Goal: Information Seeking & Learning: Find specific fact

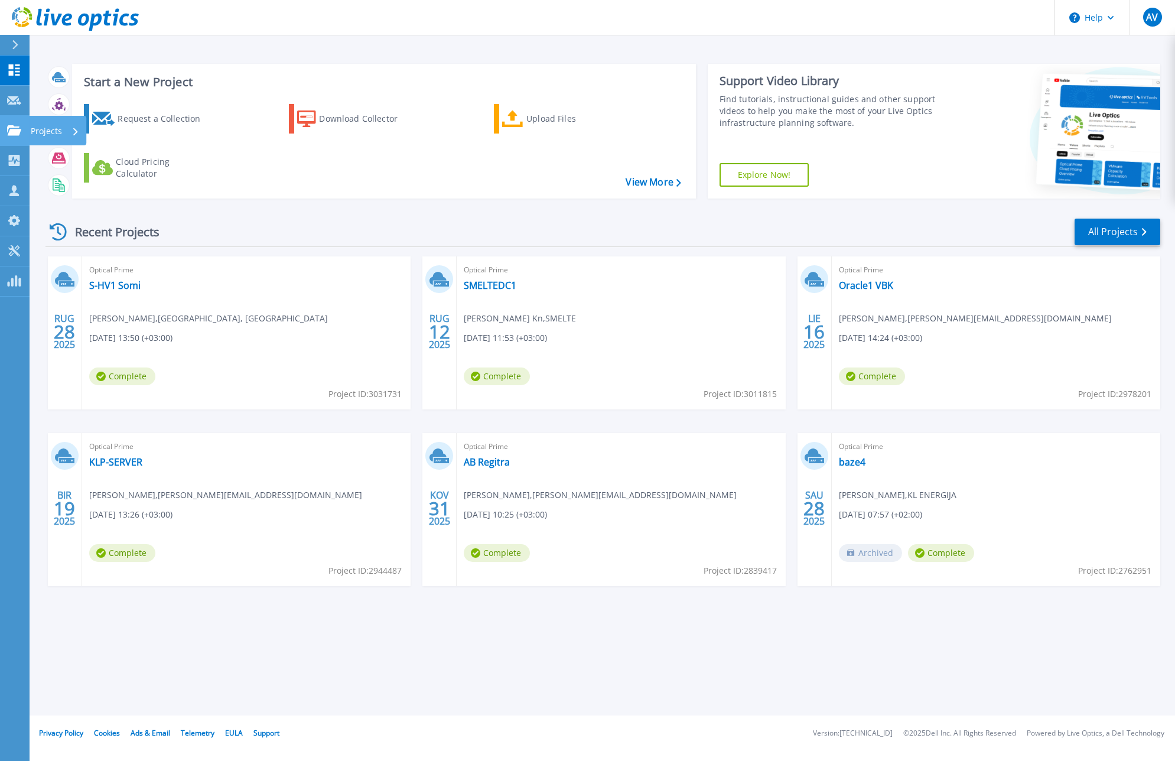
click at [11, 139] on link "Projects Projects" at bounding box center [15, 131] width 30 height 30
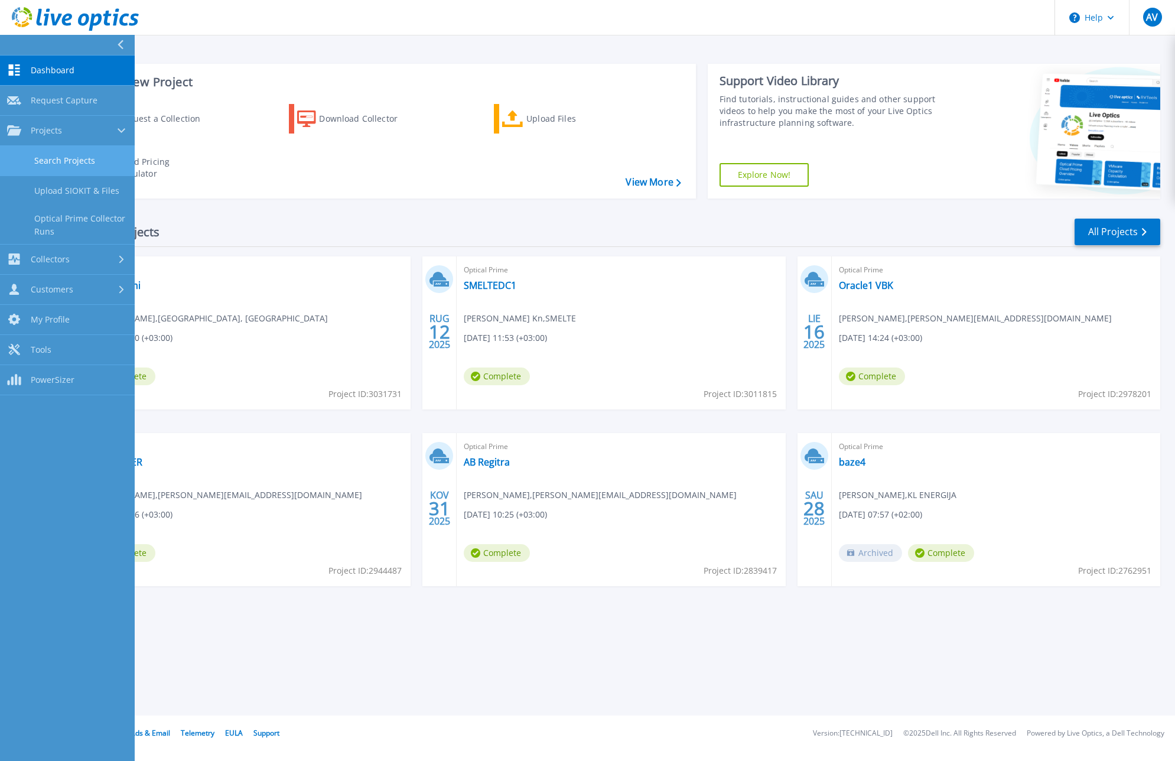
click at [67, 164] on link "Search Projects" at bounding box center [67, 161] width 135 height 30
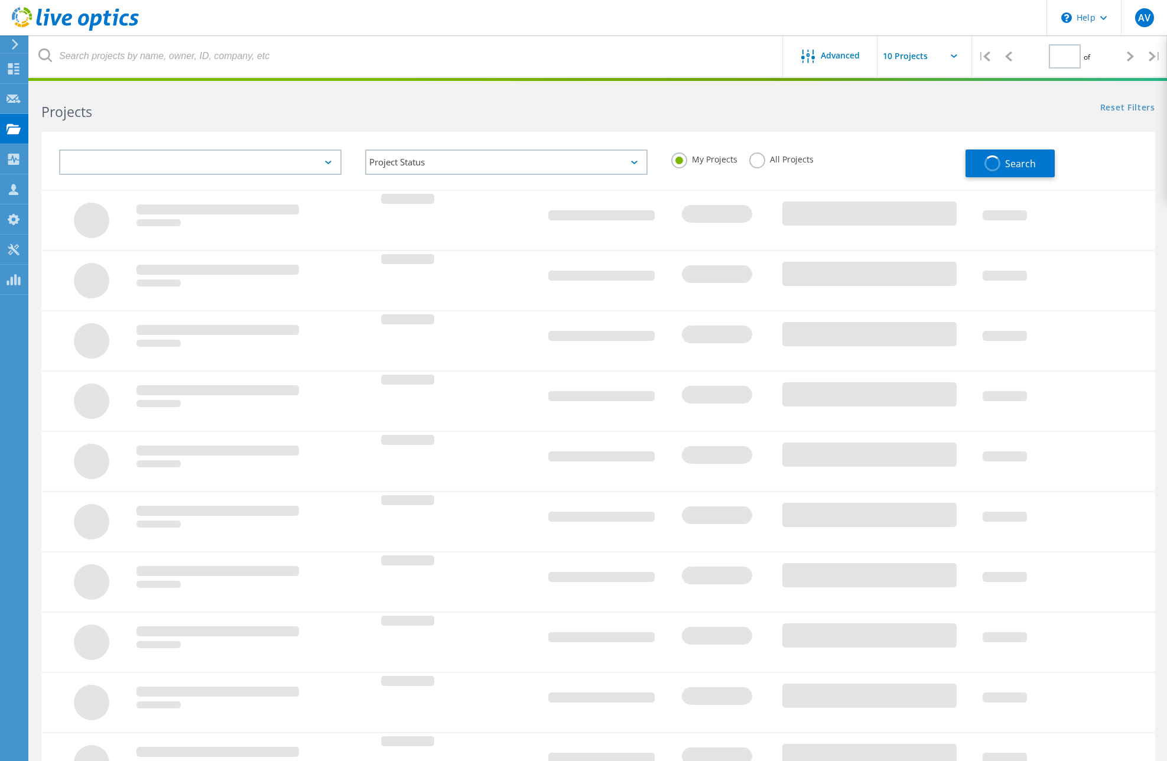
type input "1"
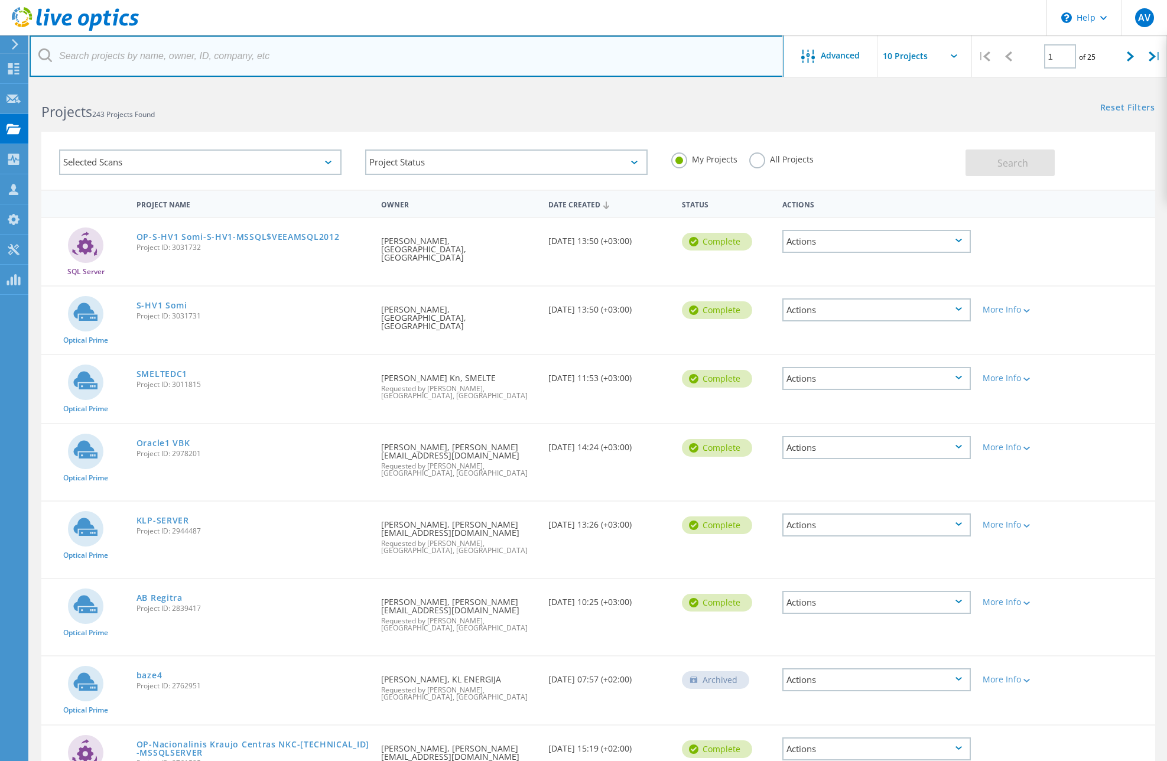
click at [300, 51] on input "text" at bounding box center [407, 55] width 754 height 41
paste input "2381147"
type input "2381147"
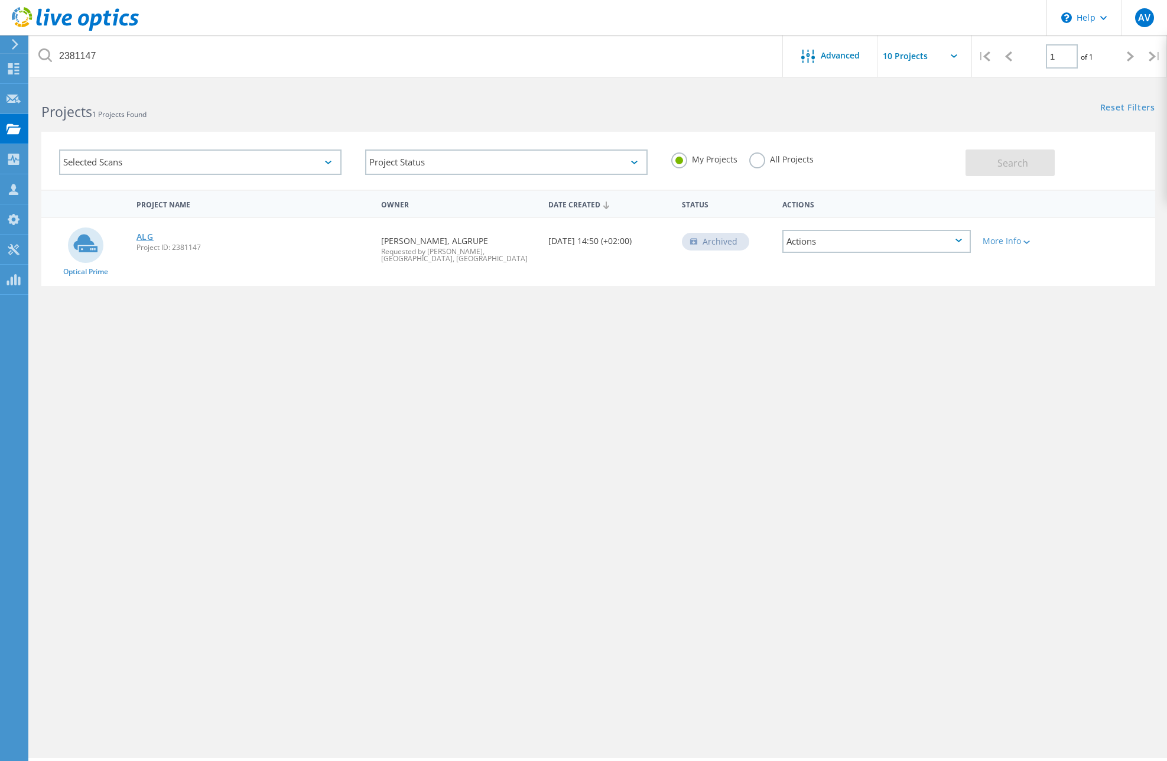
click at [146, 237] on link "ALG" at bounding box center [144, 237] width 17 height 8
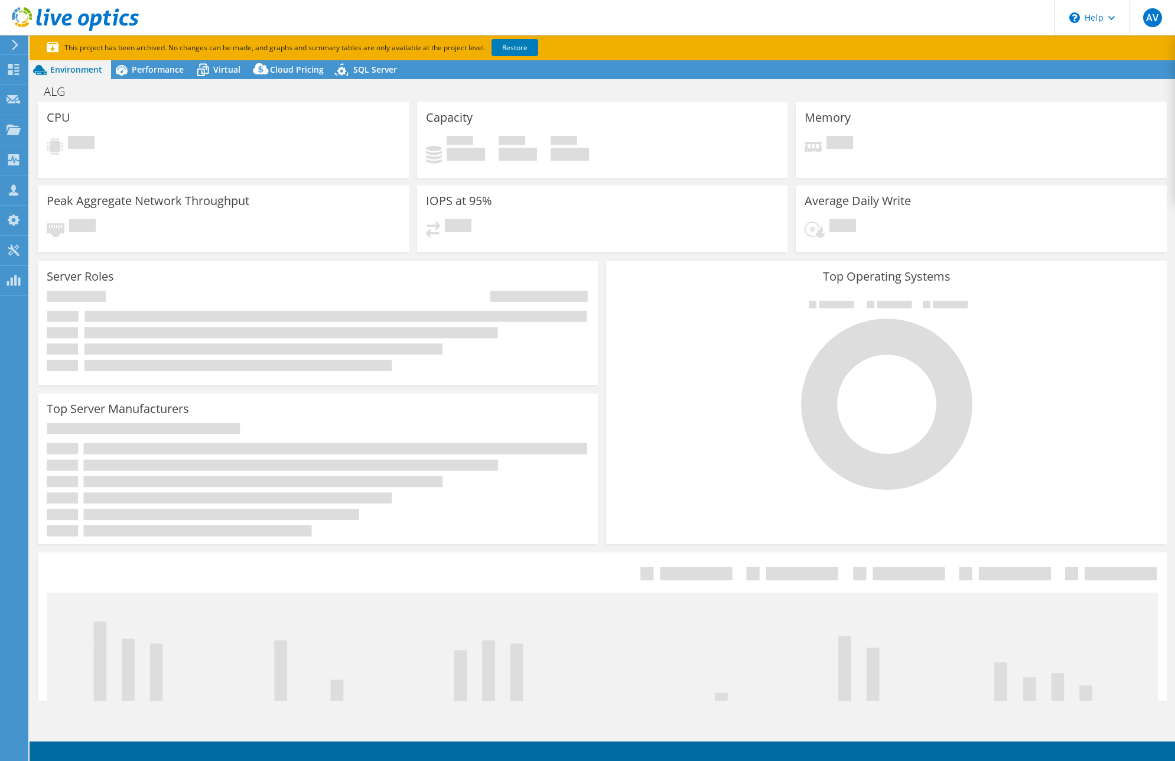
select select "EUFrankfurt"
select select "USD"
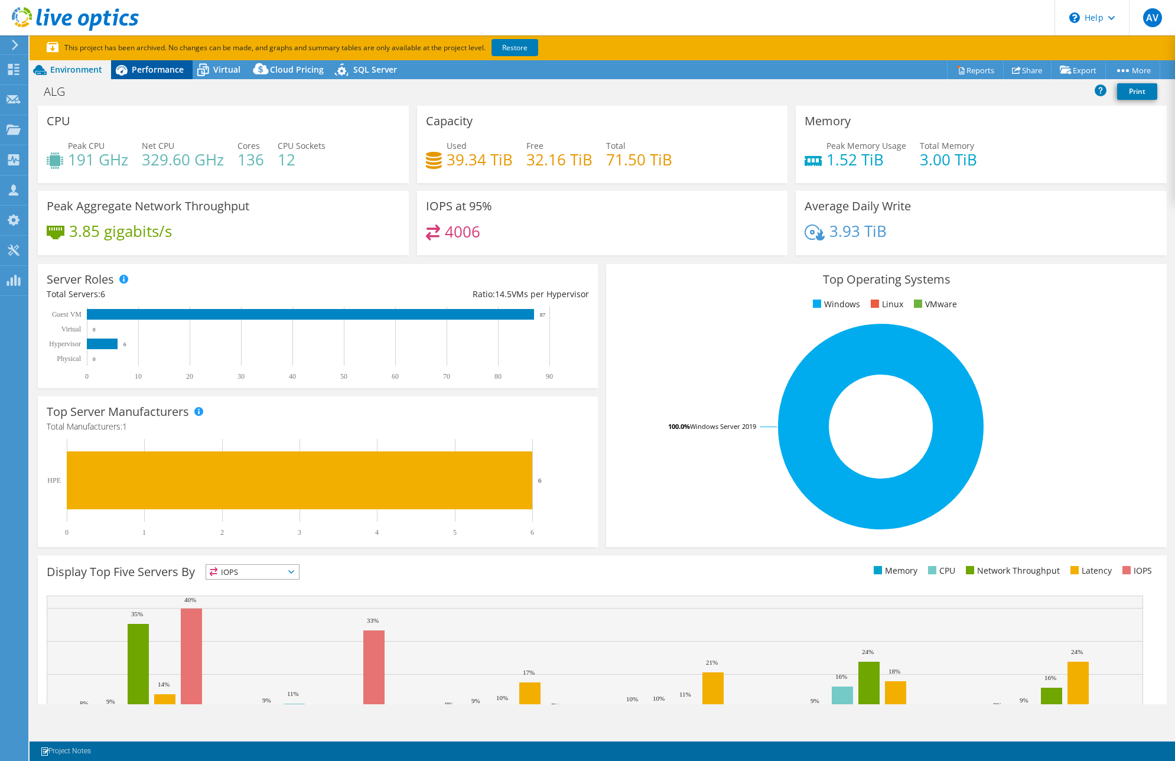
click at [158, 67] on span "Performance" at bounding box center [158, 69] width 52 height 11
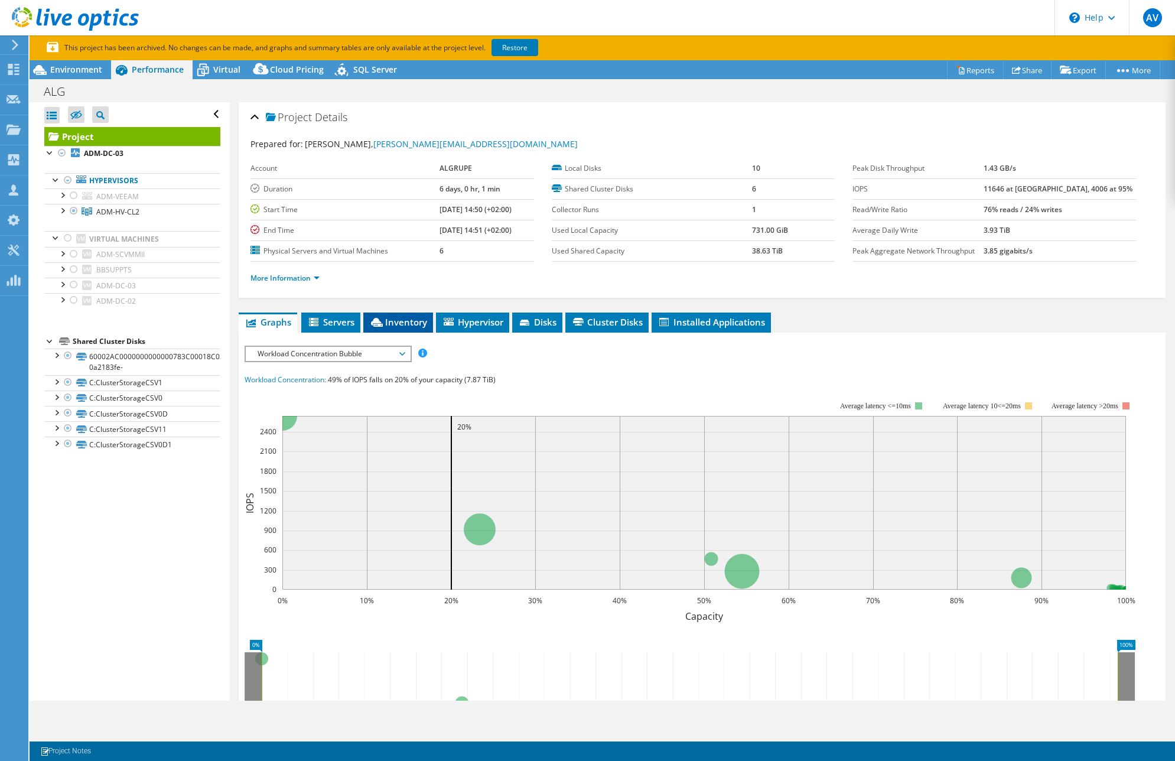
click at [400, 321] on span "Inventory" at bounding box center [398, 322] width 58 height 12
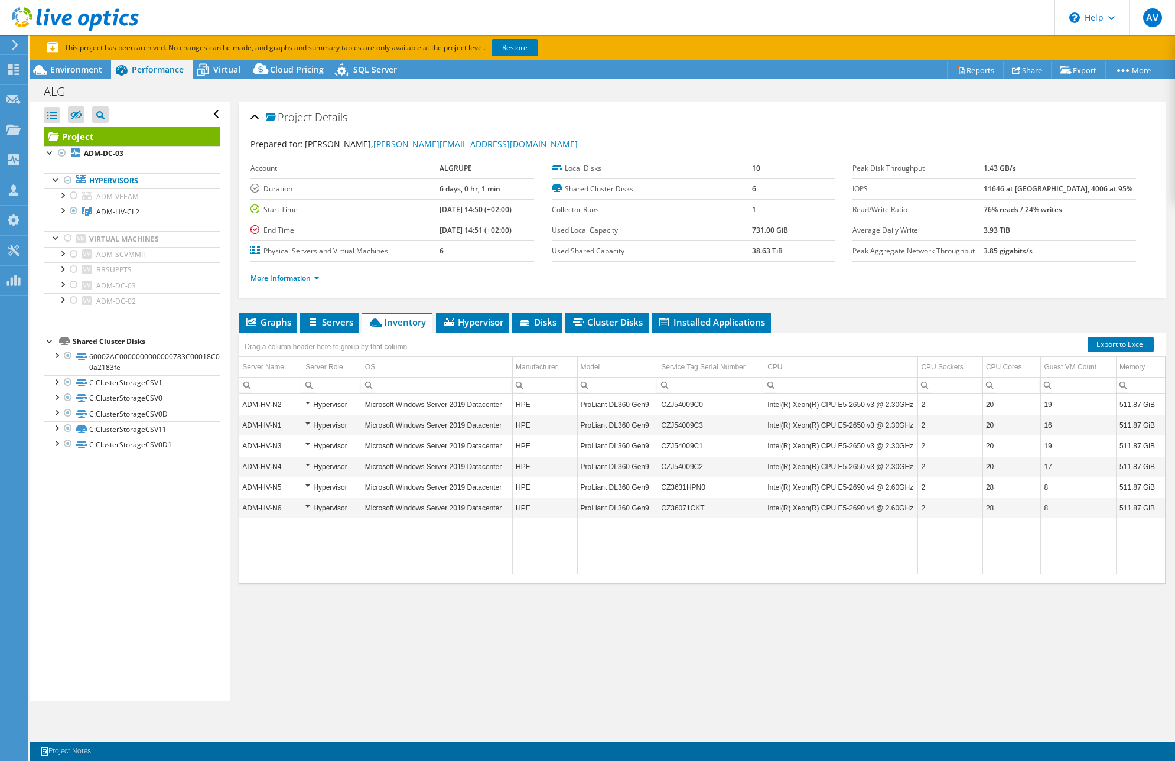
click at [693, 487] on td "CZ3631HPN0" at bounding box center [711, 487] width 106 height 21
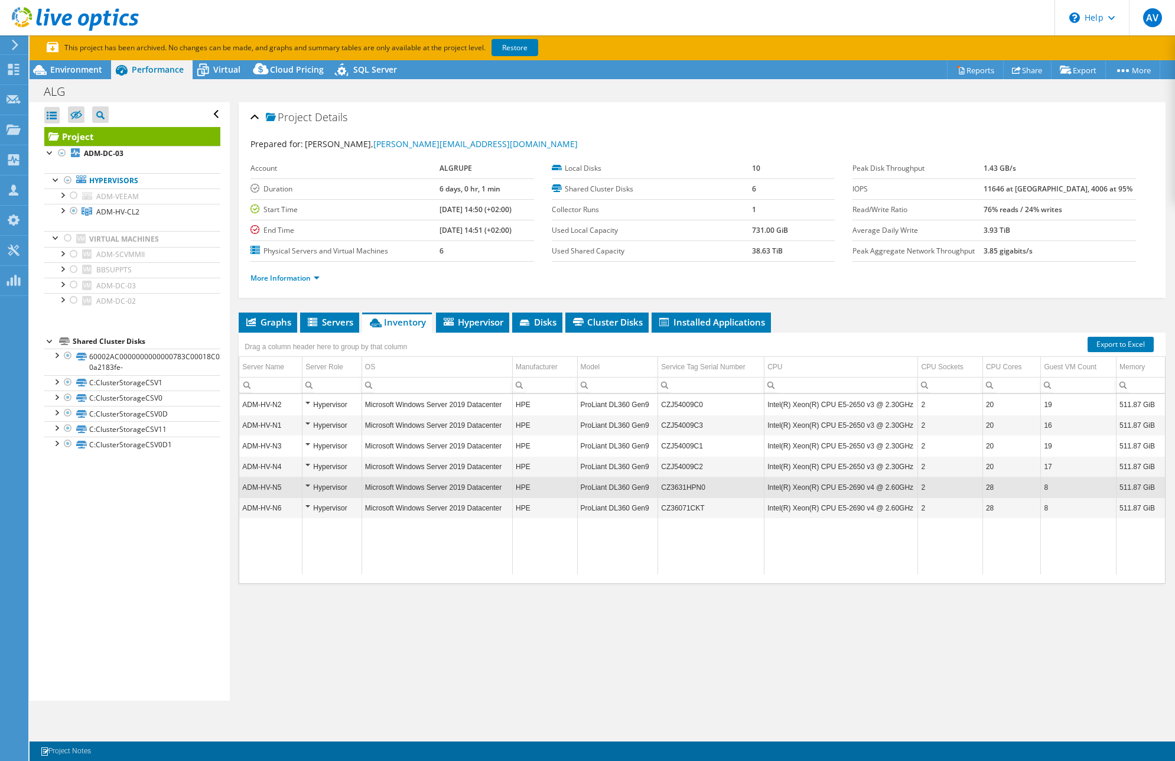
click at [962, 119] on div "Project Details" at bounding box center [701, 117] width 903 height 25
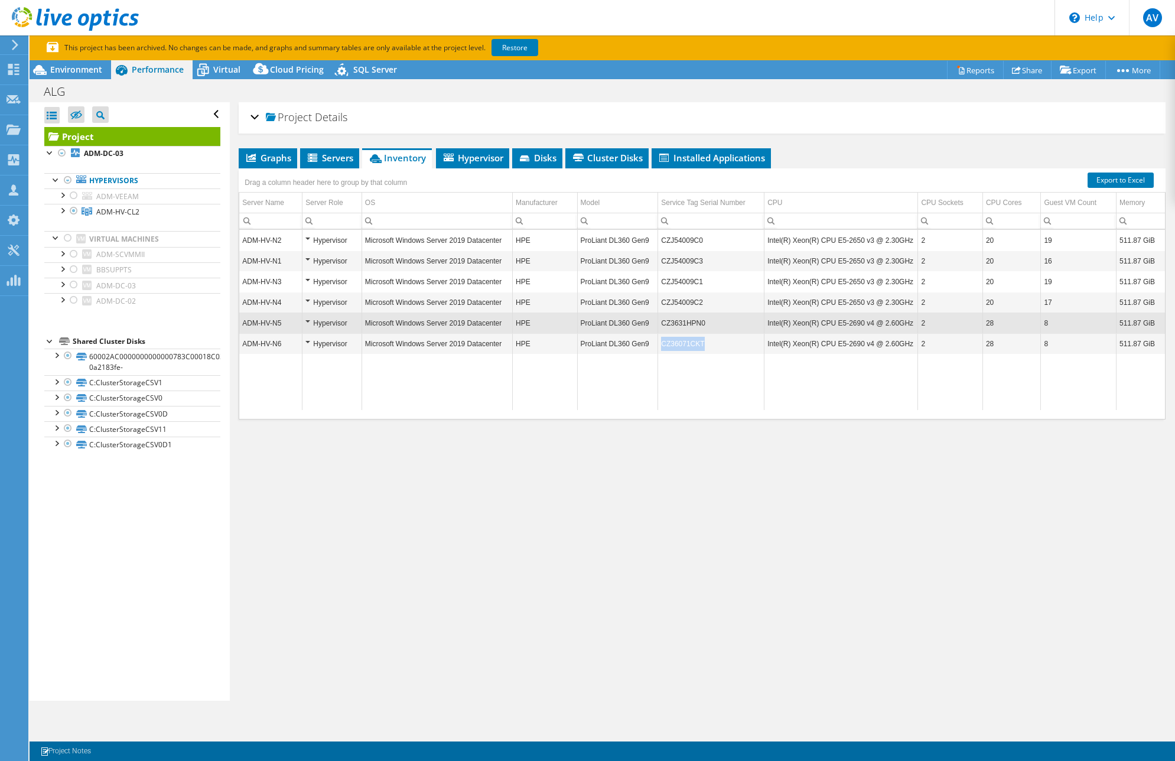
drag, startPoint x: 711, startPoint y: 346, endPoint x: 659, endPoint y: 342, distance: 51.5
click at [659, 342] on td "CZ36071CKT" at bounding box center [711, 343] width 106 height 21
copy td "CZ36071CKT"
drag, startPoint x: 706, startPoint y: 324, endPoint x: 660, endPoint y: 320, distance: 46.2
click at [660, 320] on td "CZ3631HPN0" at bounding box center [711, 322] width 106 height 21
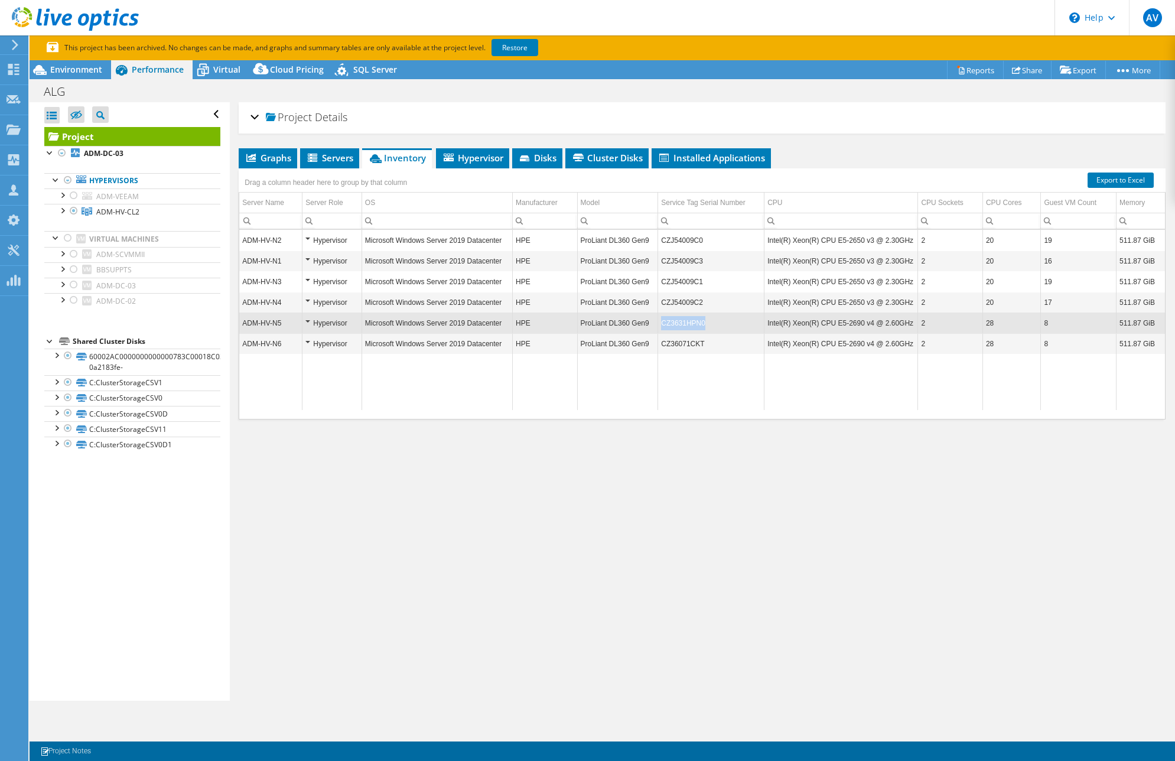
copy td "CZ3631HPN0"
click at [681, 345] on td "CZ36071CKT" at bounding box center [711, 343] width 106 height 21
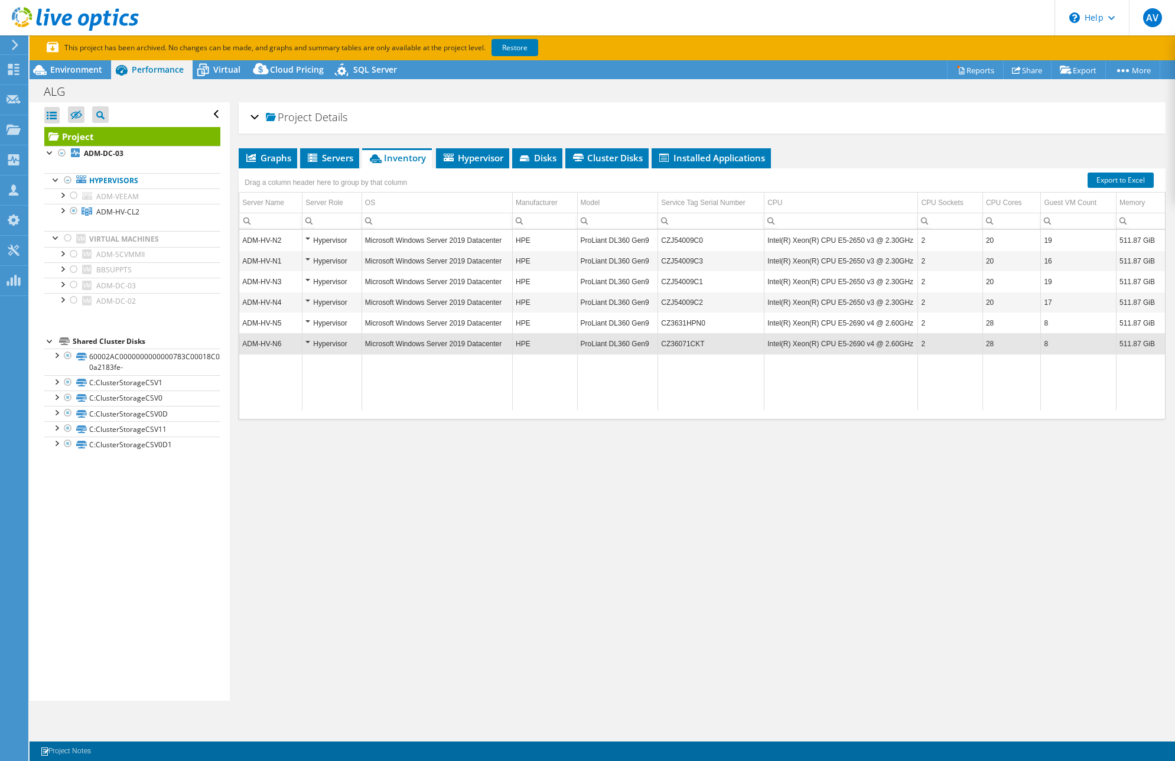
click at [737, 563] on div "Project Details Prepared for: [PERSON_NAME], [PERSON_NAME][EMAIL_ADDRESS][DOMAI…" at bounding box center [702, 401] width 945 height 598
click at [699, 546] on div "Project Details Prepared for: [PERSON_NAME], [PERSON_NAME][EMAIL_ADDRESS][DOMAI…" at bounding box center [702, 401] width 945 height 598
